Goal: Task Accomplishment & Management: Manage account settings

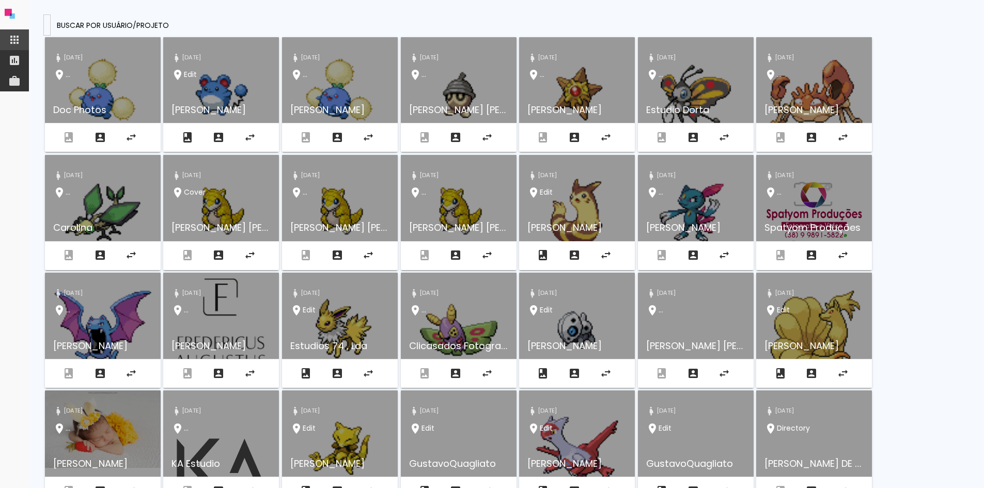
type input "Neide e valdete"
type paper-input "Neide e valdete"
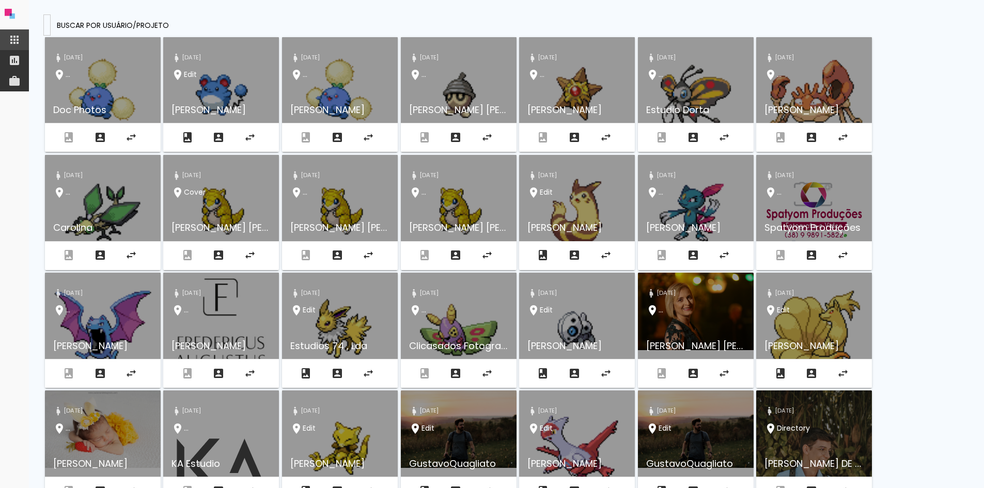
click at [47, 25] on input at bounding box center [47, 24] width 0 height 11
paste input "digital5@fotonascimento.com.br"
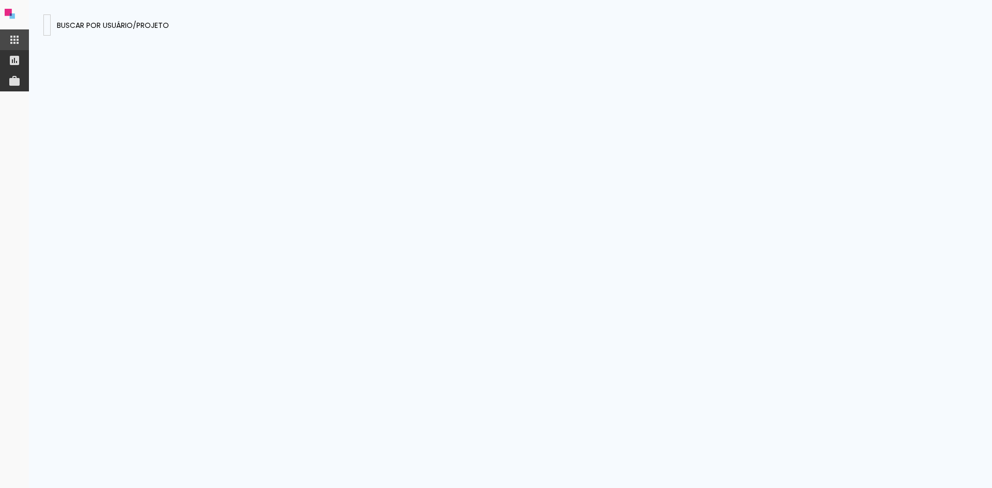
type input "digital5@fotonascimento.com.br"
type paper-input "digital5@fotonascimento.com.br"
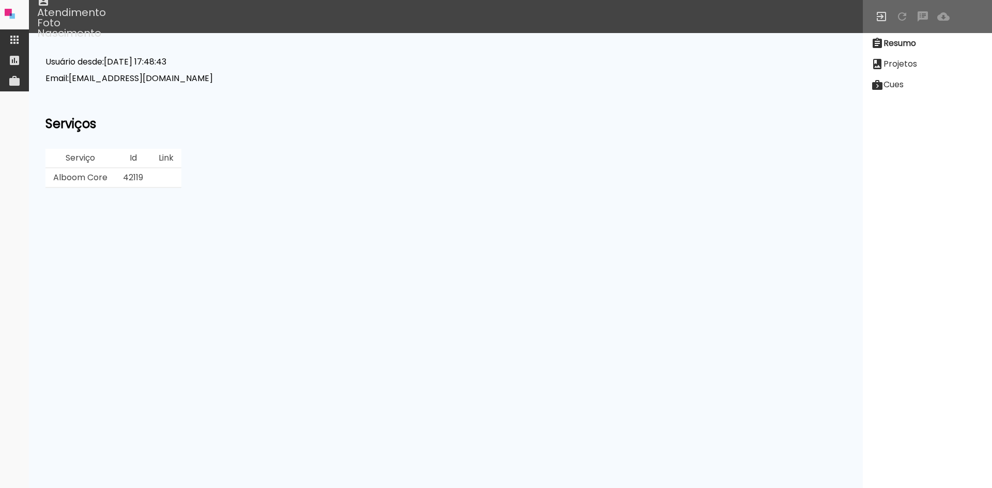
click at [0, 0] on slot "Projetos" at bounding box center [0, 0] width 0 height 0
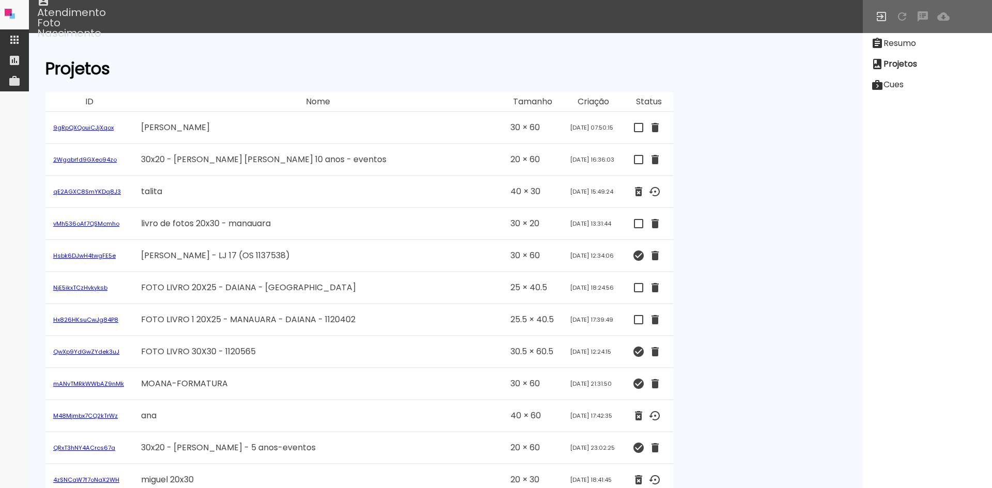
click at [0, 0] on slot "Projetos" at bounding box center [0, 0] width 0 height 0
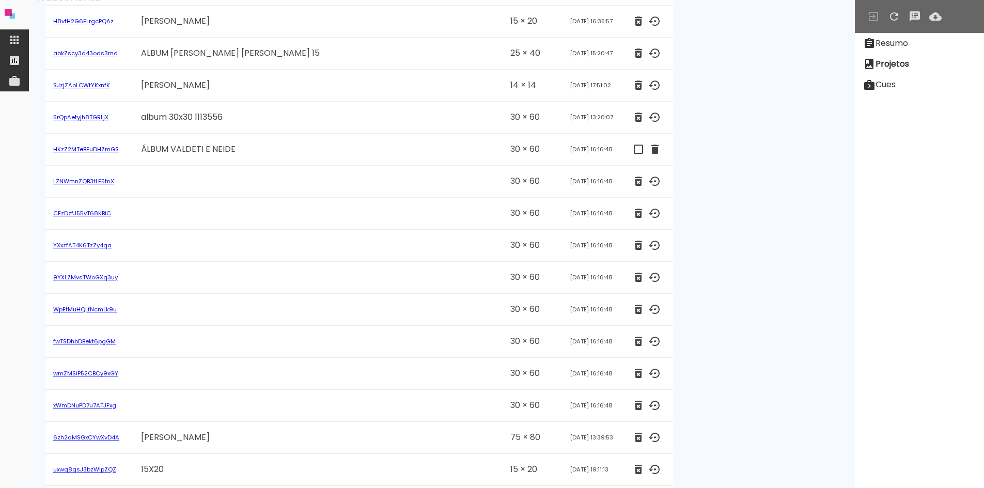
scroll to position [1808, 0]
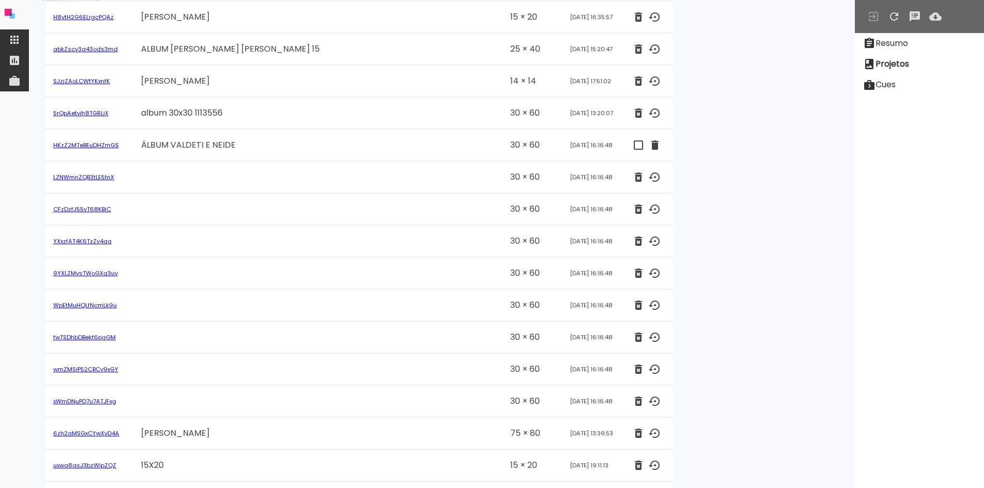
click at [327, 198] on td at bounding box center [317, 210] width 369 height 32
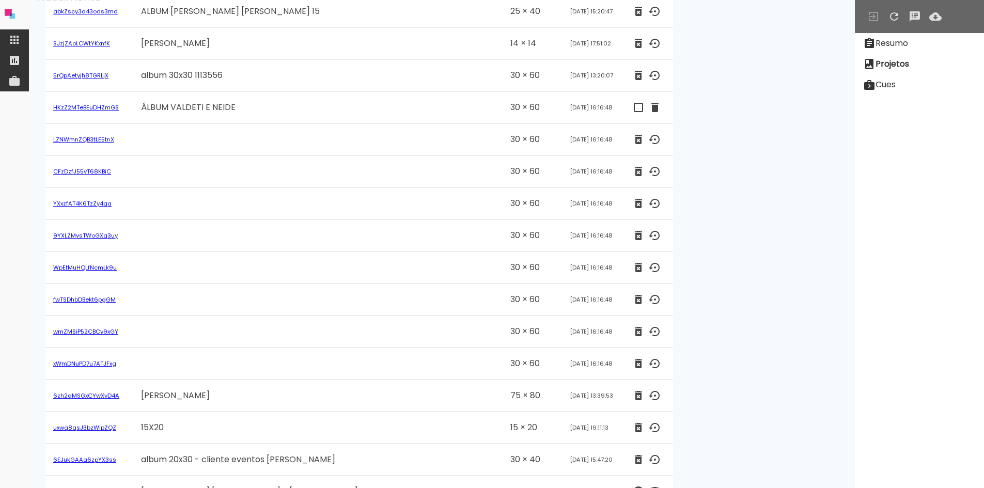
scroll to position [1756, 0]
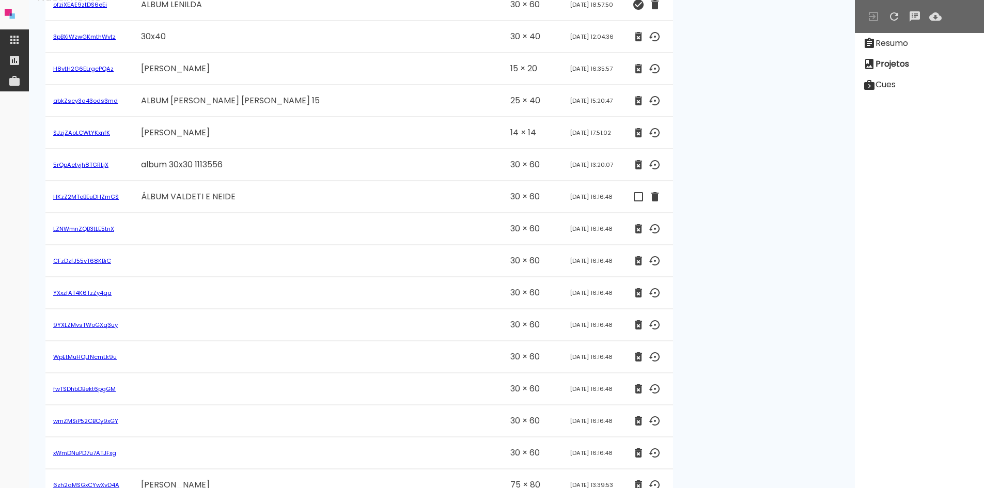
click at [101, 229] on link "LZNWmnZQB3tLE5tnX" at bounding box center [83, 229] width 61 height 8
click at [95, 261] on link "CFzDzfJ55vT68KBiC" at bounding box center [82, 261] width 58 height 8
click at [95, 292] on link "YXxzfAT4K6TzZy4qa" at bounding box center [82, 293] width 58 height 8
click at [101, 323] on link "9YXLZMvsTWoGXq3uy" at bounding box center [85, 325] width 65 height 8
click at [100, 358] on link "WpEtMuHQLfNcmLk9u" at bounding box center [85, 357] width 64 height 8
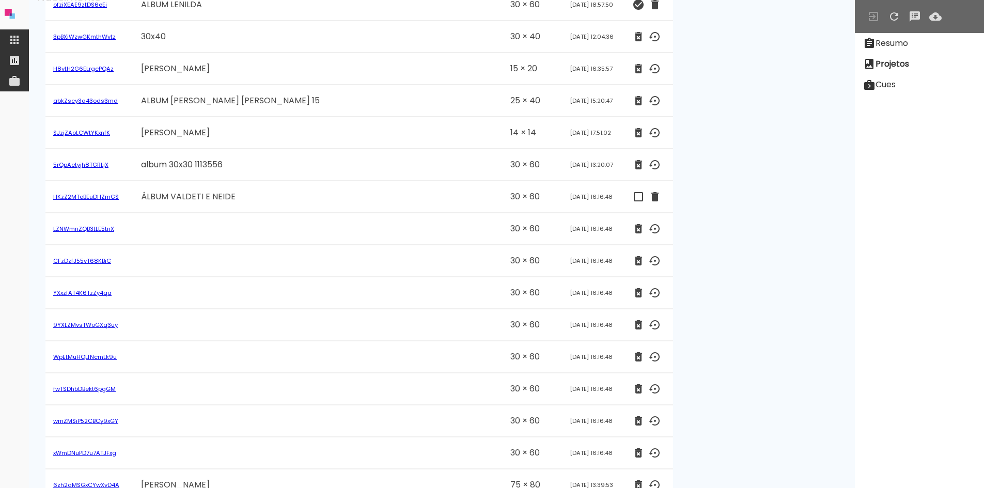
click at [103, 391] on link "fwTSDhbDBekt6pgGM" at bounding box center [84, 389] width 62 height 8
click at [101, 421] on link "wmZMSiP52CBCy9xGY" at bounding box center [85, 421] width 65 height 8
click at [103, 453] on link "xWmDNuPD7u7ATJFxg" at bounding box center [84, 453] width 63 height 8
drag, startPoint x: 273, startPoint y: 206, endPoint x: 391, endPoint y: 199, distance: 117.9
click at [125, 199] on tr "HKzZ2MTeBEuDHZmGS ÁLBUM VALDETI E NEIDE 30 × 60 Aug 03 2025 16:16:48 Aberto Cli…" at bounding box center [358, 197] width 627 height 32
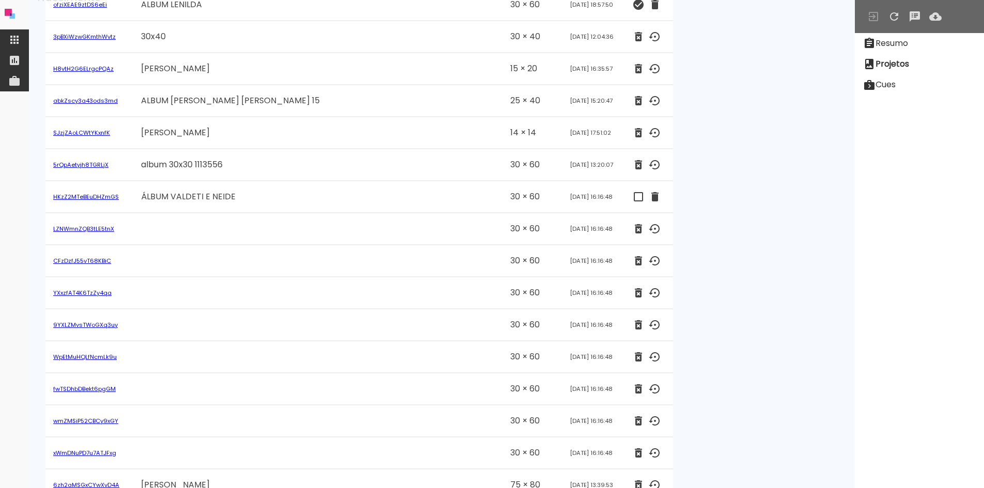
click at [423, 199] on td "ÁLBUM VALDETI E NEIDE" at bounding box center [317, 197] width 369 height 32
click at [326, 212] on td "ÁLBUM VALDETI E NEIDE" at bounding box center [317, 197] width 369 height 32
drag, startPoint x: 167, startPoint y: 208, endPoint x: 261, endPoint y: 208, distance: 94.0
click at [261, 208] on td "ÁLBUM VALDETI E NEIDE" at bounding box center [317, 197] width 369 height 32
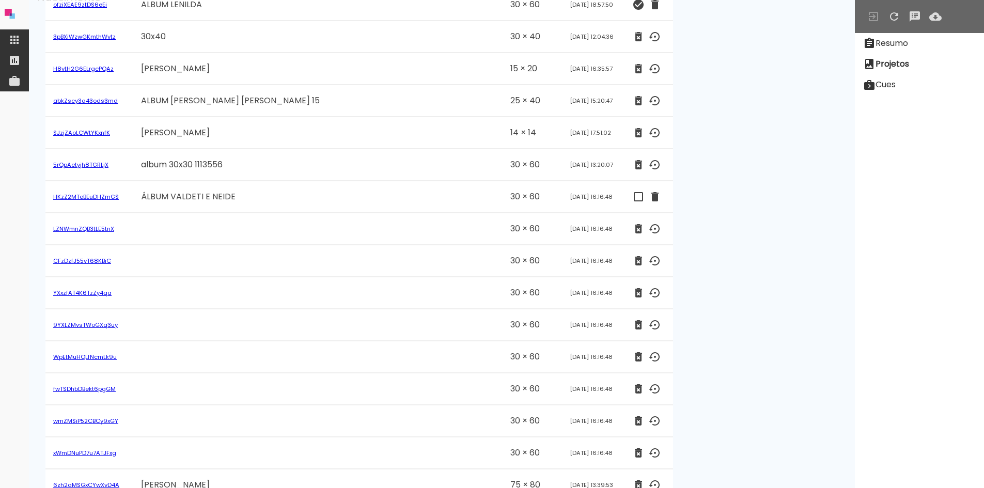
drag, startPoint x: 261, startPoint y: 204, endPoint x: 129, endPoint y: 210, distance: 131.8
click at [129, 210] on tr "HKzZ2MTeBEuDHZmGS ÁLBUM VALDETI E NEIDE 30 × 60 Aug 03 2025 16:16:48 Aberto Cli…" at bounding box center [358, 197] width 627 height 32
click at [261, 215] on td at bounding box center [317, 229] width 369 height 32
click at [94, 199] on tr "HKzZ2MTeBEuDHZmGS ÁLBUM VALDETI E NEIDE 30 × 60 Aug 03 2025 16:16:48 Aberto Cli…" at bounding box center [358, 197] width 627 height 32
click at [332, 210] on td "ÁLBUM VALDETI E NEIDE" at bounding box center [317, 197] width 369 height 32
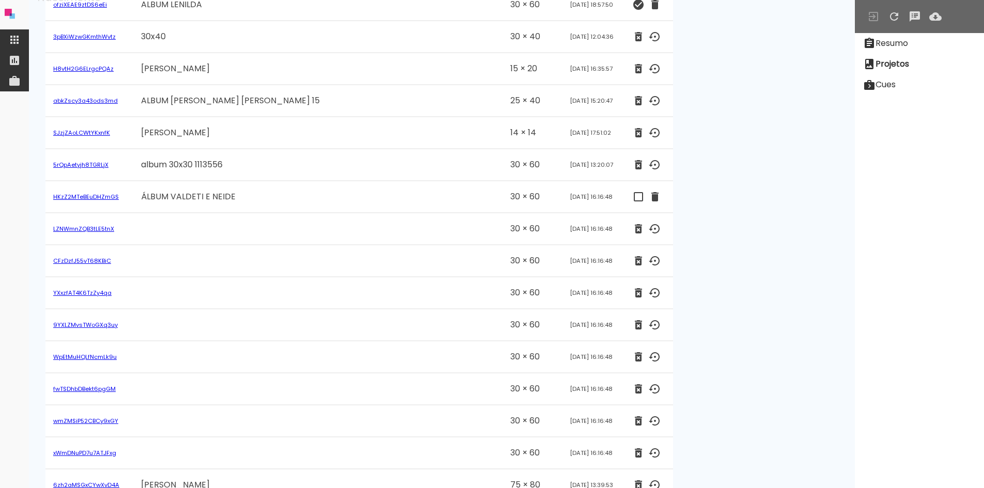
drag, startPoint x: 178, startPoint y: 209, endPoint x: 238, endPoint y: 203, distance: 60.2
click at [238, 203] on td "ÁLBUM VALDETI E NEIDE" at bounding box center [317, 197] width 369 height 32
click at [336, 199] on td "ÁLBUM VALDETI E NEIDE" at bounding box center [317, 197] width 369 height 32
drag, startPoint x: 191, startPoint y: 199, endPoint x: 278, endPoint y: 199, distance: 86.8
click at [278, 199] on td "ÁLBUM VALDETI E NEIDE" at bounding box center [317, 197] width 369 height 32
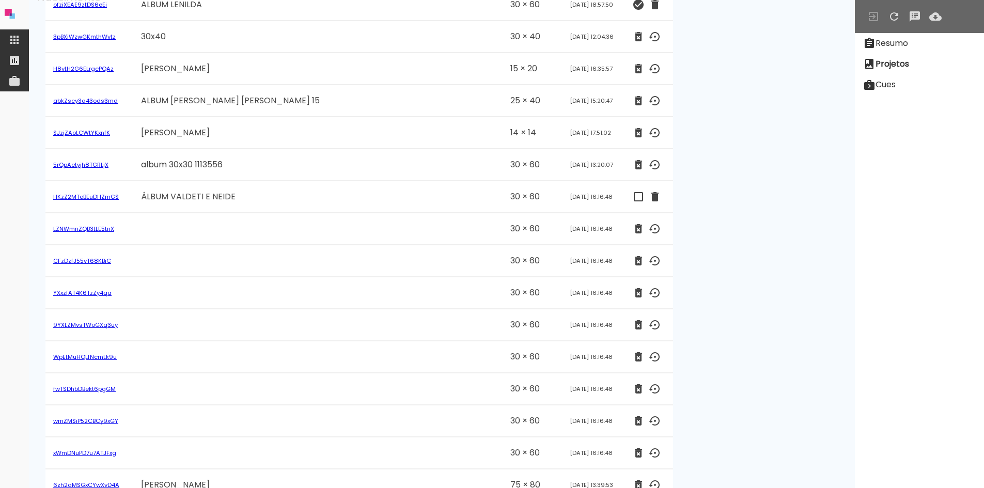
click at [278, 199] on td "ÁLBUM VALDETI E NEIDE" at bounding box center [317, 197] width 369 height 32
drag, startPoint x: 274, startPoint y: 194, endPoint x: 137, endPoint y: 194, distance: 136.9
click at [137, 194] on td "ÁLBUM VALDETI E NEIDE" at bounding box center [317, 197] width 369 height 32
click at [972, 400] on div "Resumo Projetos Cues" at bounding box center [919, 244] width 129 height 612
drag, startPoint x: 277, startPoint y: 198, endPoint x: 288, endPoint y: 198, distance: 11.4
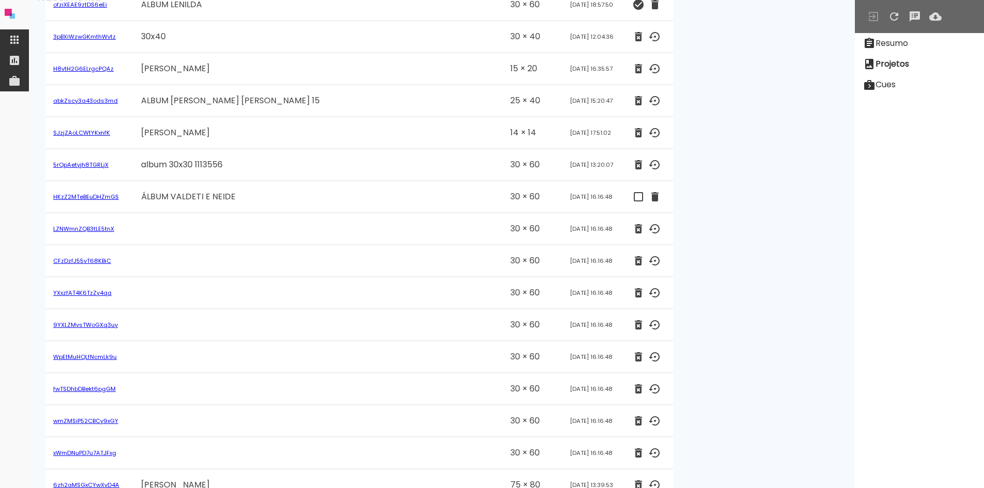
click at [288, 198] on td "ÁLBUM VALDETI E NEIDE" at bounding box center [317, 197] width 369 height 32
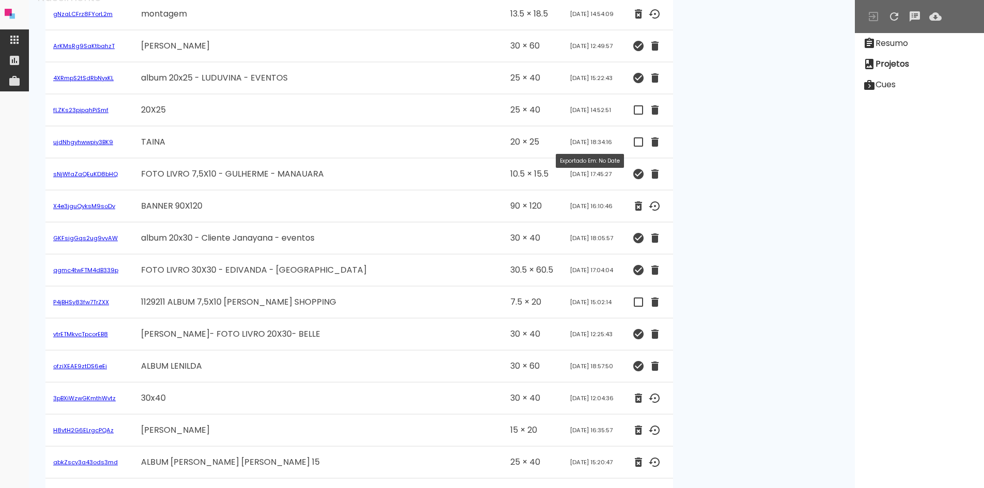
scroll to position [1704, 0]
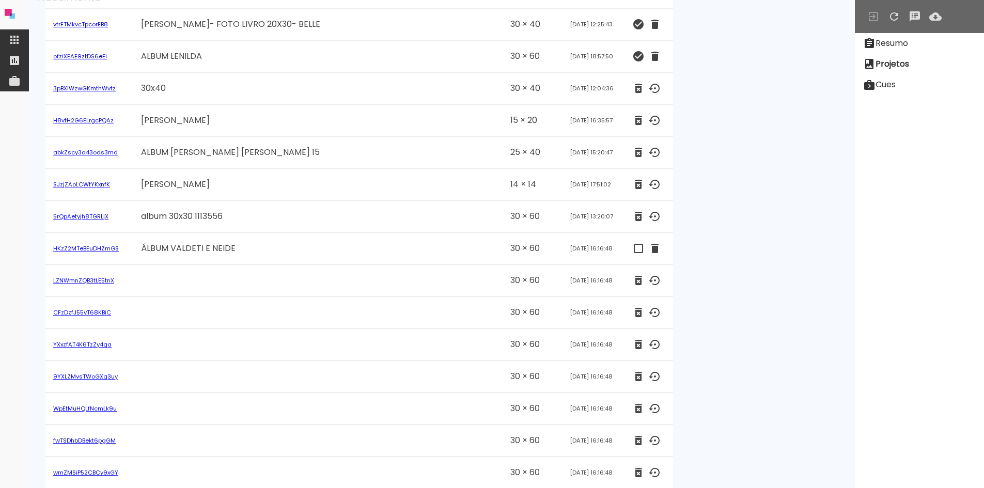
click at [105, 247] on link "HKzZ2MTeBEuDHZmGS" at bounding box center [86, 248] width 66 height 8
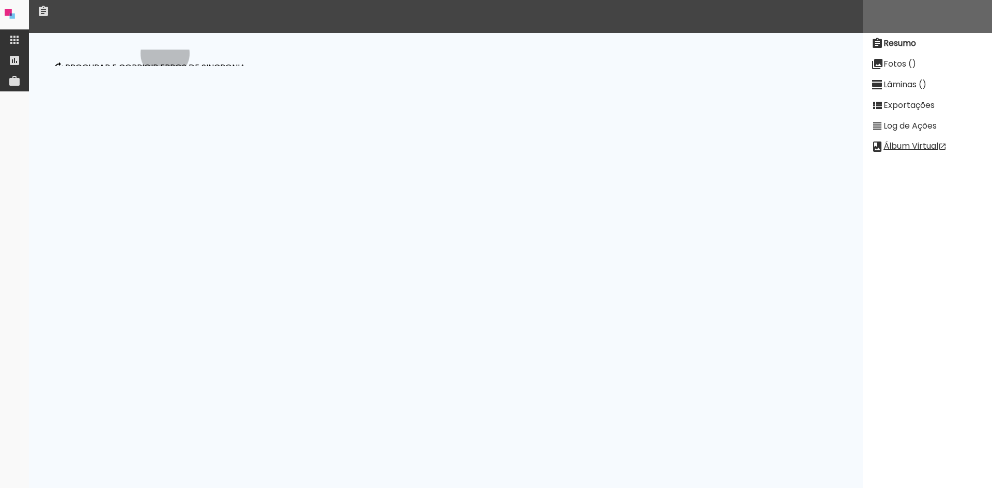
click at [165, 54] on paper-button "Procurar e corrigir erros de sincronia" at bounding box center [149, 68] width 202 height 36
click at [114, 64] on p "Procurar e corrigir erros de sincronia" at bounding box center [155, 68] width 180 height 8
click at [0, 0] on slot "Fotos ()" at bounding box center [0, 0] width 0 height 0
click at [0, 0] on slot "Lâminas (0)" at bounding box center [0, 0] width 0 height 0
click at [923, 65] on paper-item "Fotos ()" at bounding box center [926, 64] width 129 height 21
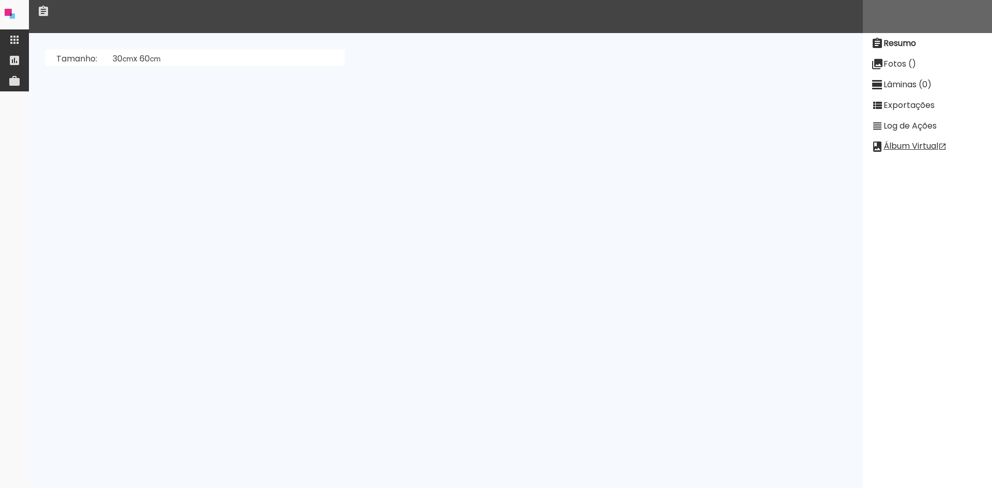
click at [0, 0] on slot "Log de Ações" at bounding box center [0, 0] width 0 height 0
click at [914, 112] on paper-item "Exportações" at bounding box center [926, 105] width 129 height 21
click at [917, 90] on paper-item "Lâminas (0)" at bounding box center [926, 84] width 129 height 21
click at [0, 0] on slot "Resumo" at bounding box center [0, 0] width 0 height 0
